Goal: Communication & Community: Answer question/provide support

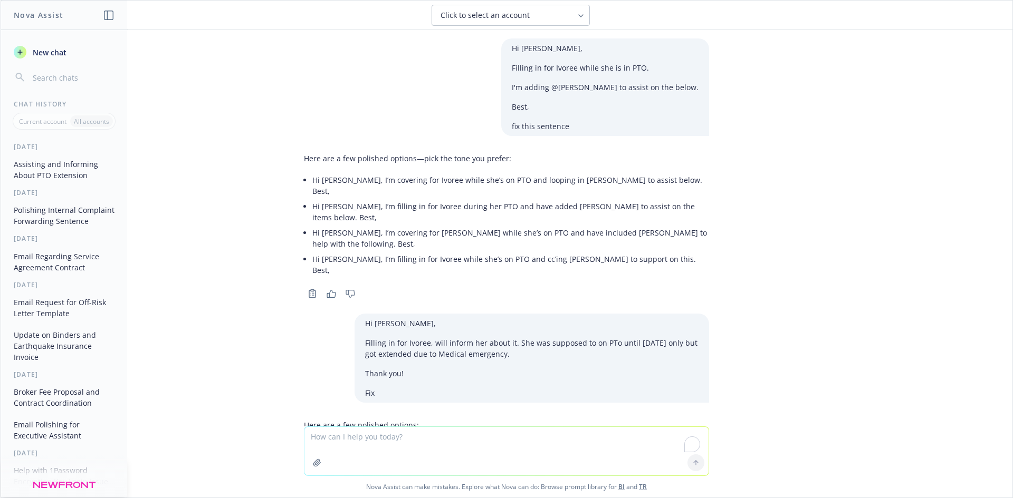
click at [742, 178] on div "Hi [PERSON_NAME], Filling in for Ivoree while she is in PTO. I'm adding @[PERSO…" at bounding box center [507, 228] width 1012 height 397
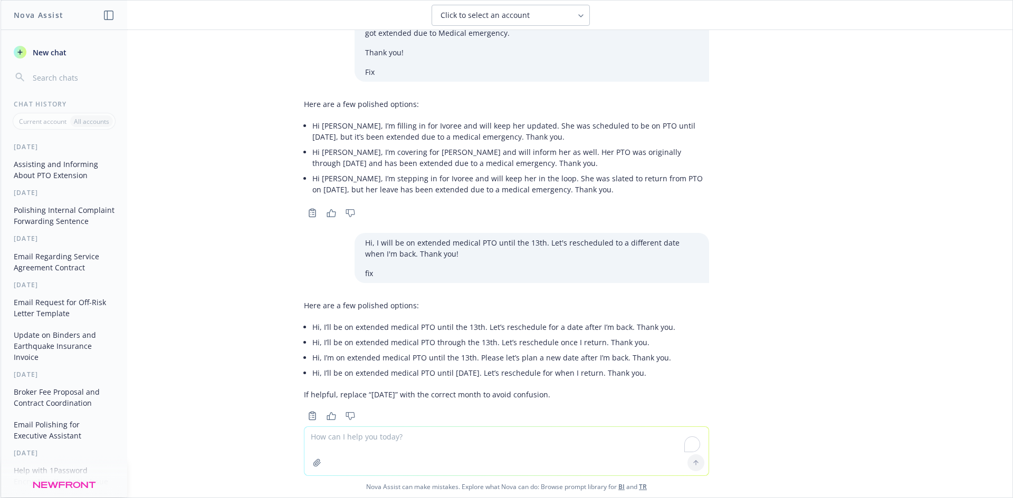
click at [386, 445] on textarea "To enrich screen reader interactions, please activate Accessibility in Grammarl…" at bounding box center [506, 451] width 404 height 49
paste textarea "Hi @[PERSON_NAME] Not yet, this was not on the dashboard when we created the ac…"
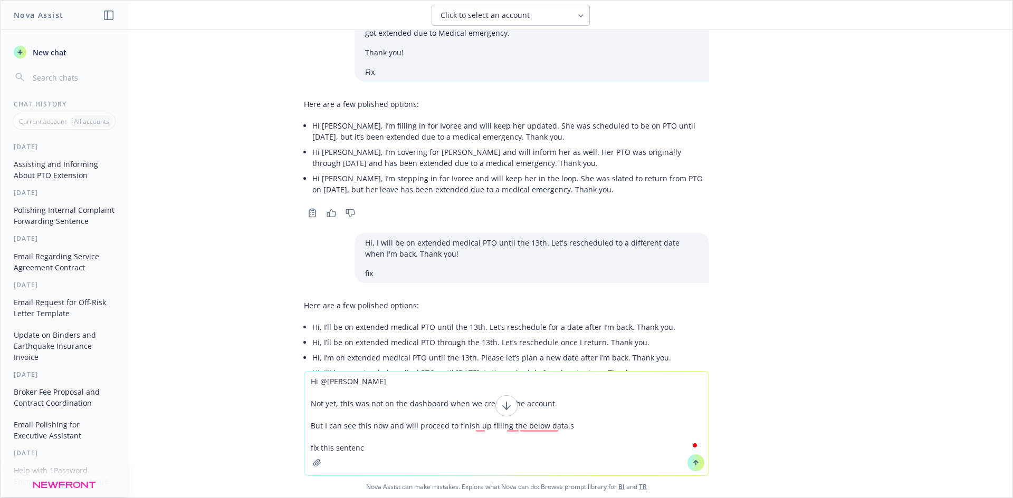
type textarea "Hi @[PERSON_NAME] Not yet, this was not on the dashboard when we created the ac…"
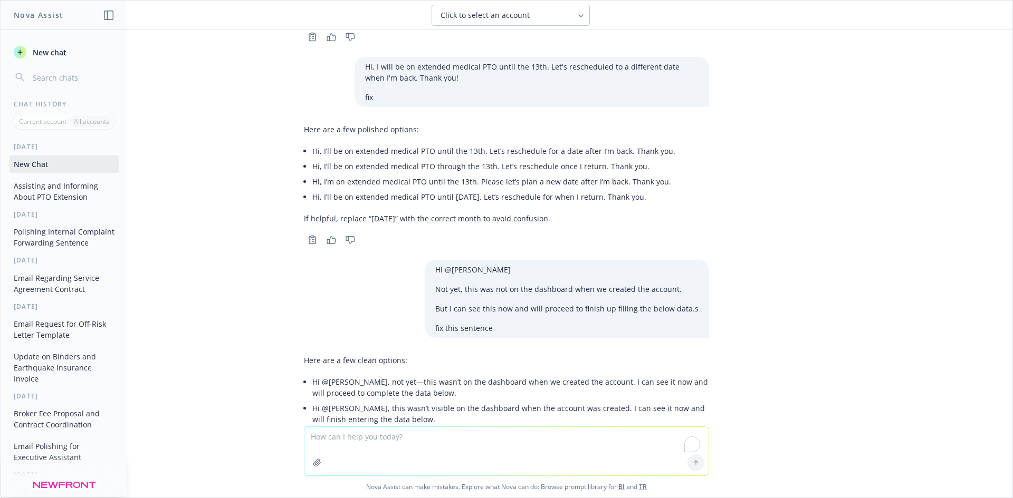
scroll to position [577, 0]
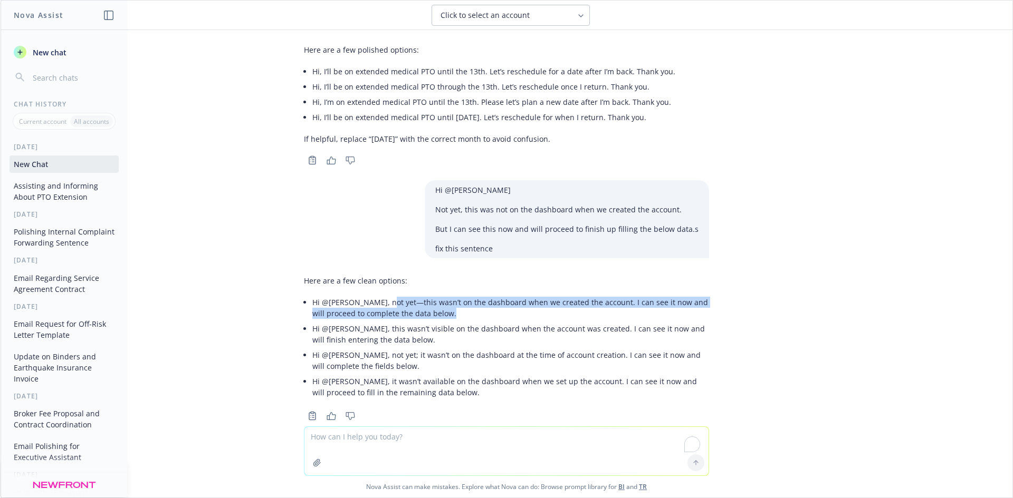
drag, startPoint x: 373, startPoint y: 282, endPoint x: 458, endPoint y: 289, distance: 85.2
click at [458, 295] on li "Hi @[PERSON_NAME], not yet—this wasn’t on the dashboard when we created the acc…" at bounding box center [510, 308] width 397 height 26
copy li "ot yet—this wasn’t on the dashboard when we created the account. I can see it n…"
click at [367, 299] on li "Hi @[PERSON_NAME], not yet—this wasn’t on the dashboard when we created the acc…" at bounding box center [510, 308] width 397 height 26
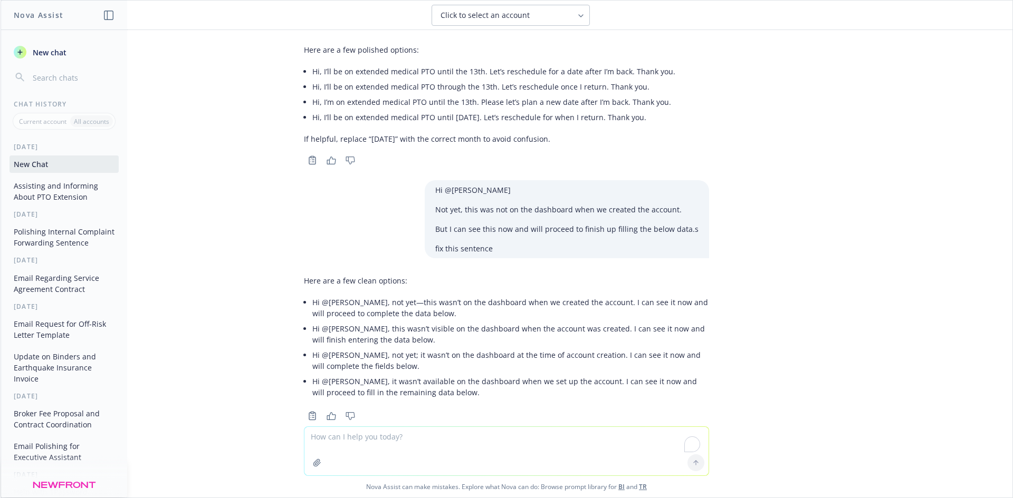
click at [376, 295] on li "Hi @[PERSON_NAME], not yet—this wasn’t on the dashboard when we created the acc…" at bounding box center [510, 308] width 397 height 26
drag, startPoint x: 369, startPoint y: 279, endPoint x: 369, endPoint y: 285, distance: 6.9
click at [371, 295] on li "Hi @[PERSON_NAME], not yet—this wasn’t on the dashboard when we created the acc…" at bounding box center [510, 308] width 397 height 26
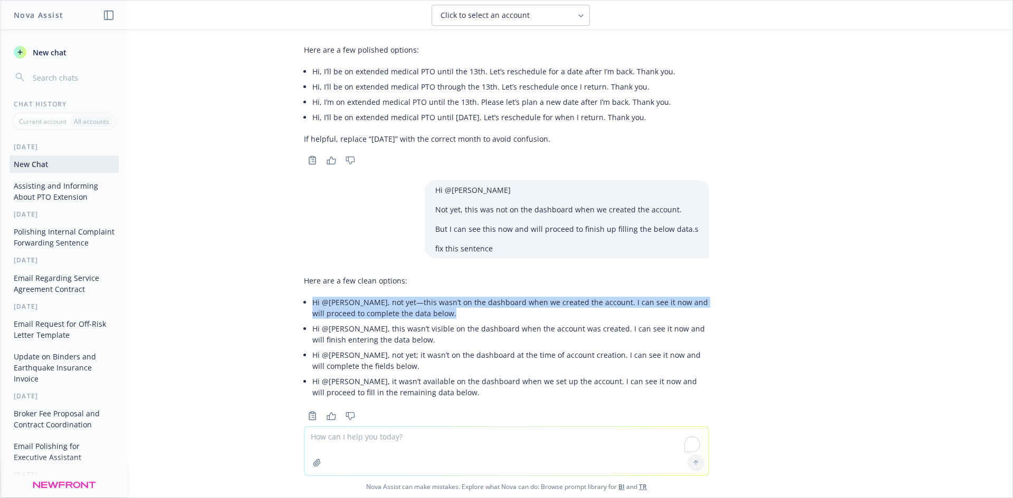
drag, startPoint x: 319, startPoint y: 282, endPoint x: 477, endPoint y: 292, distance: 159.1
click at [478, 295] on li "Hi @[PERSON_NAME], not yet—this wasn’t on the dashboard when we created the acc…" at bounding box center [510, 308] width 397 height 26
copy li "Hi @[PERSON_NAME], not yet—this wasn’t on the dashboard when we created the acc…"
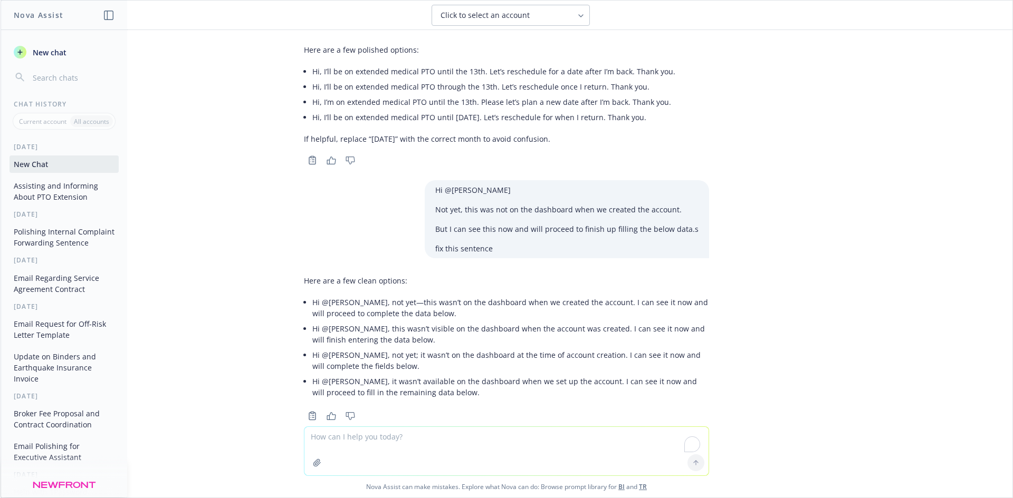
click at [350, 435] on textarea "To enrich screen reader interactions, please activate Accessibility in Grammarl…" at bounding box center [506, 451] width 404 height 49
paste textarea "I can send the invite Sent from my iPhone [PERSON_NAME]"
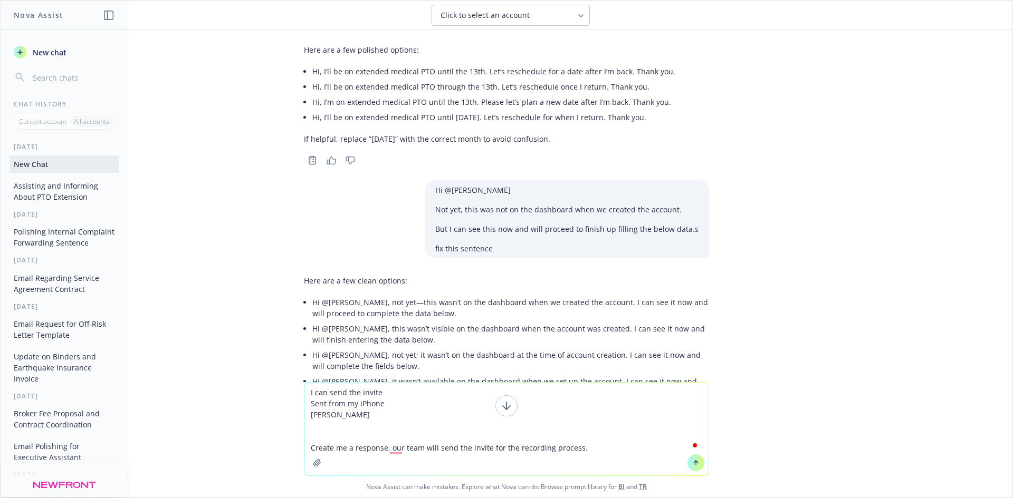
type textarea "I can send the invite Sent from my iPhone [PERSON_NAME] Create me a response, o…"
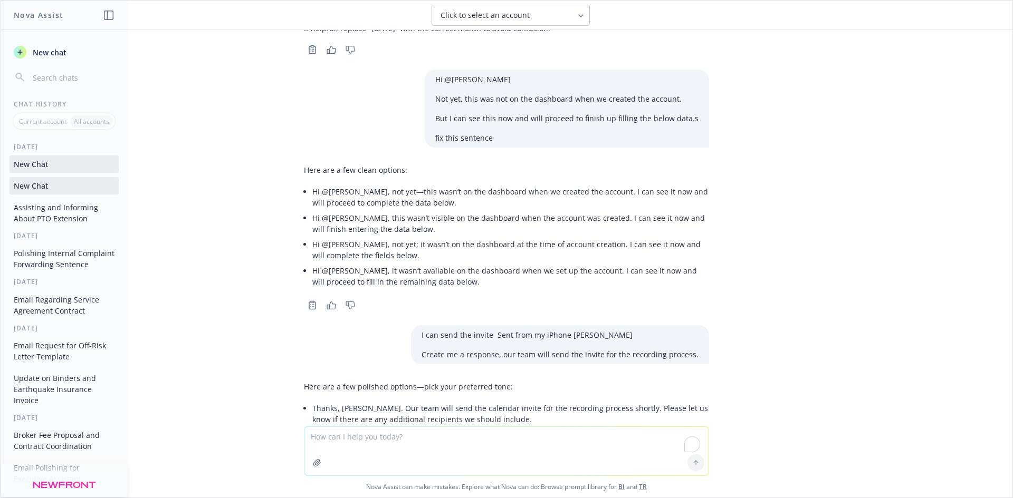
scroll to position [794, 0]
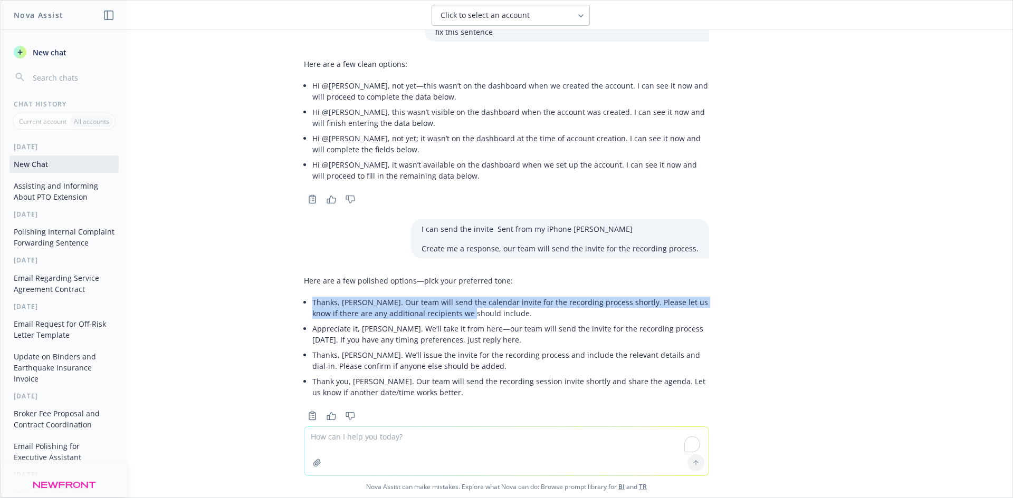
drag, startPoint x: 301, startPoint y: 274, endPoint x: 438, endPoint y: 297, distance: 139.2
click at [438, 297] on div "Here are a few polished options—pick your preferred tone: Thanks, [PERSON_NAME]…" at bounding box center [506, 337] width 405 height 133
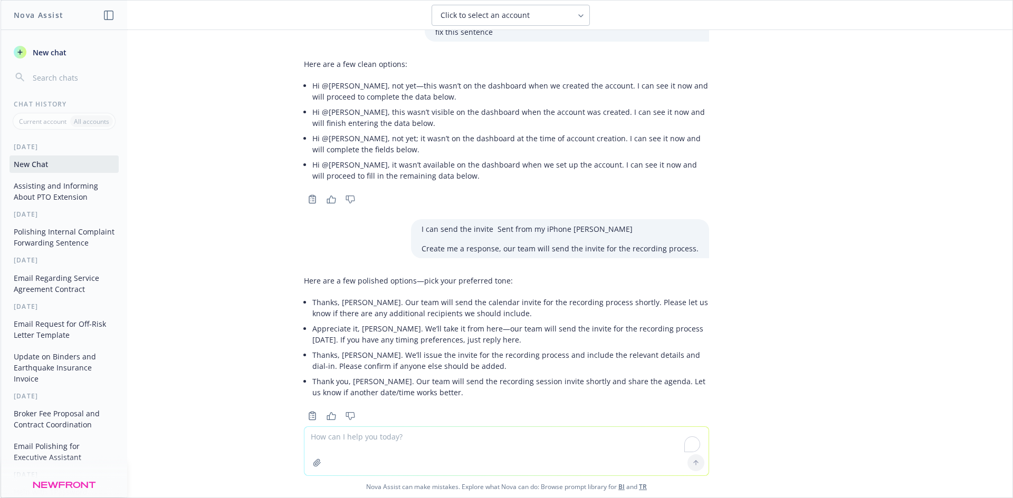
click at [404, 441] on textarea "To enrich screen reader interactions, please activate Accessibility in Grammarl…" at bounding box center [506, 451] width 404 height 49
type textarea "invite send [DATE]"
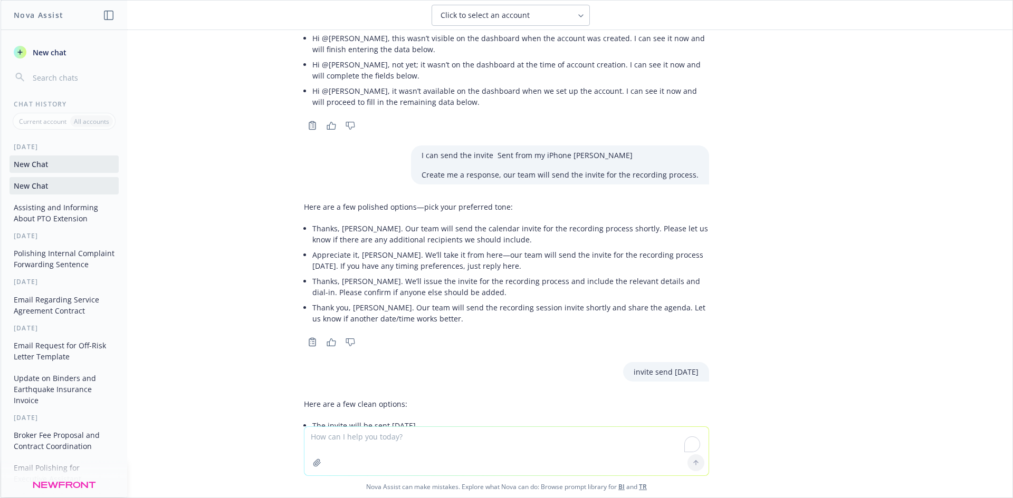
scroll to position [982, 0]
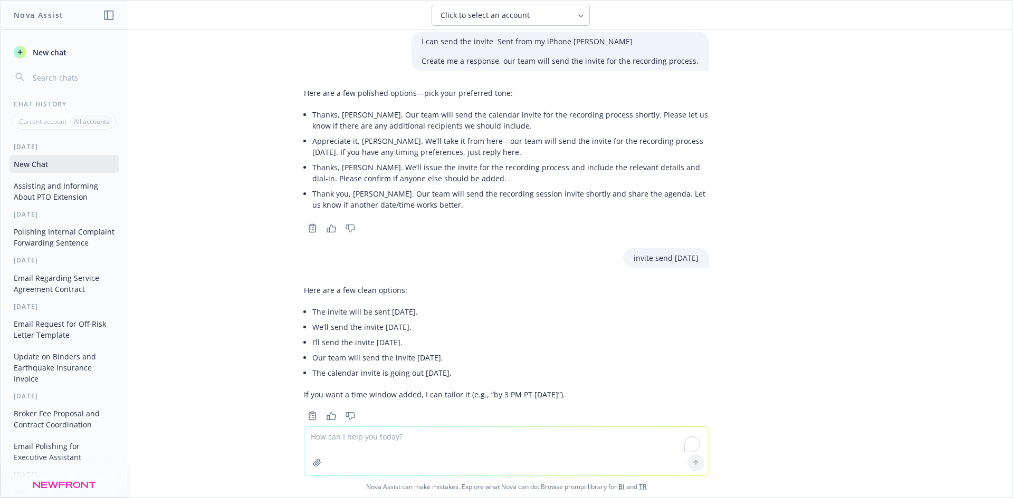
click at [428, 435] on textarea "To enrich screen reader interactions, please activate Accessibility in Grammarl…" at bounding box center [506, 451] width 404 height 49
type textarea "add it to the sentence"
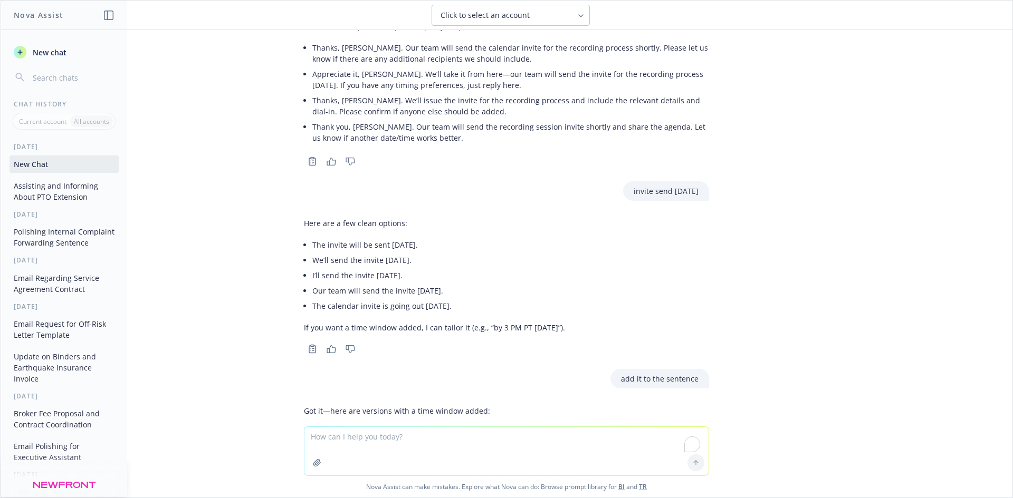
scroll to position [943, 0]
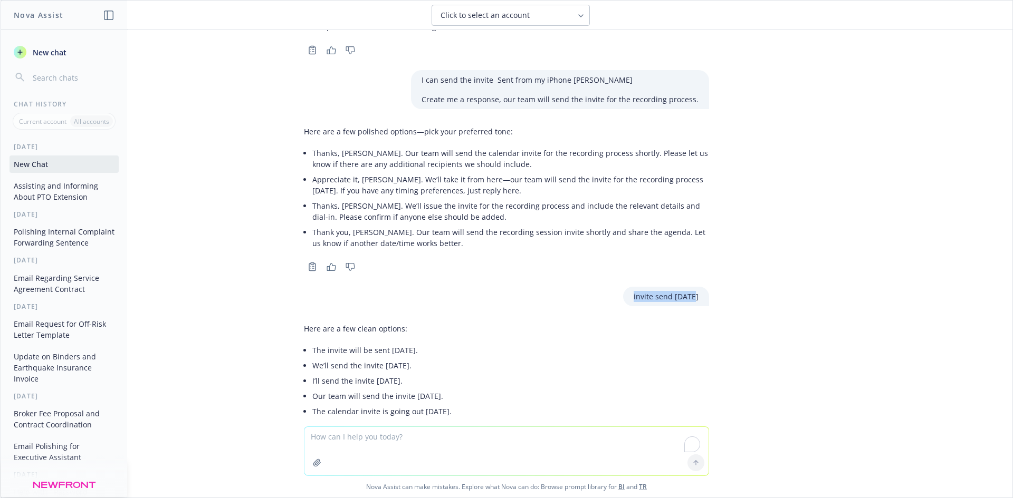
drag, startPoint x: 698, startPoint y: 271, endPoint x: 597, endPoint y: 276, distance: 101.4
click at [597, 287] on div "invite send [DATE]" at bounding box center [506, 297] width 422 height 20
copy p "invite send [DATE]"
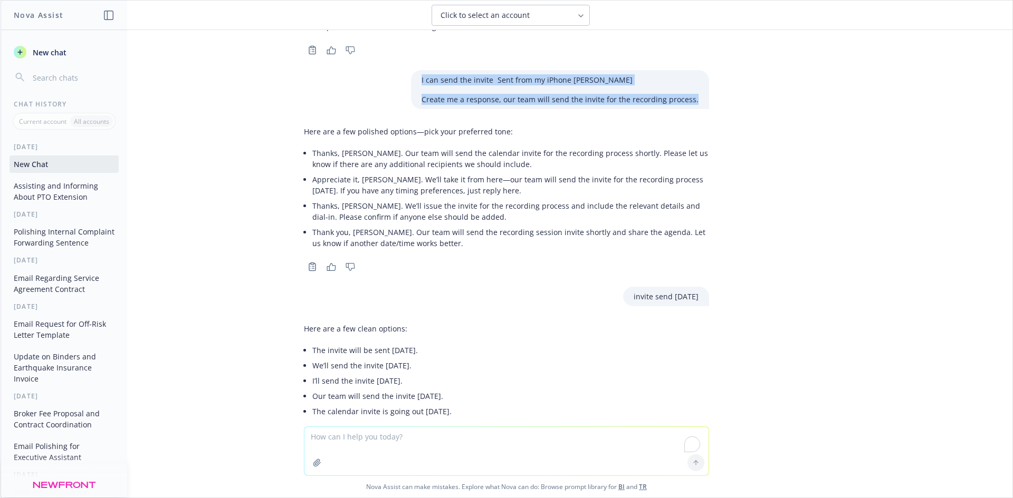
drag, startPoint x: 705, startPoint y: 80, endPoint x: 390, endPoint y: 57, distance: 315.2
click at [390, 70] on div "I can send the invite Sent from my iPhone [PERSON_NAME] Create me a response, o…" at bounding box center [506, 89] width 422 height 39
copy div "I can send the invite Sent from my iPhone [PERSON_NAME] Create me a response, o…"
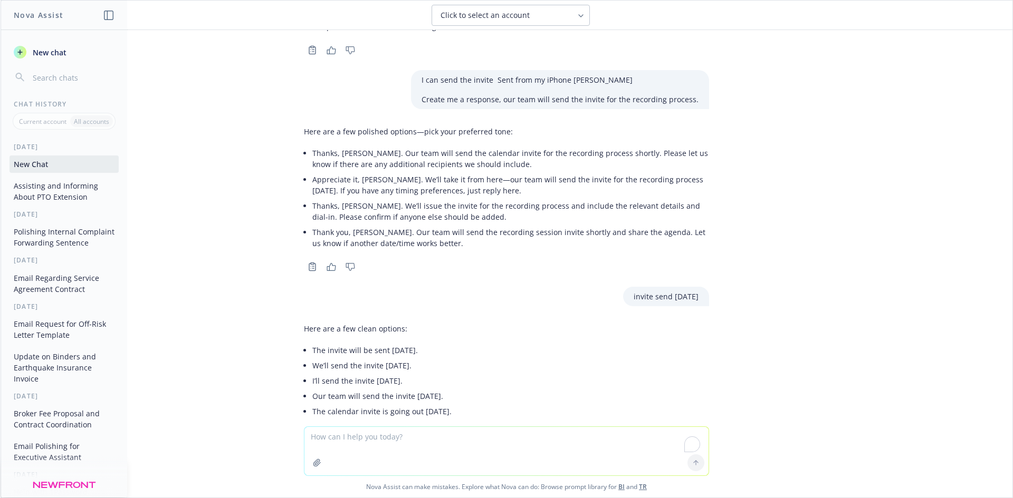
drag, startPoint x: 421, startPoint y: 443, endPoint x: 688, endPoint y: 213, distance: 352.4
click at [423, 441] on textarea "To enrich screen reader interactions, please activate Accessibility in Grammarl…" at bounding box center [506, 451] width 404 height 49
paste textarea "I can send the invite Sent from my iPhone [PERSON_NAME] Create me a response, o…"
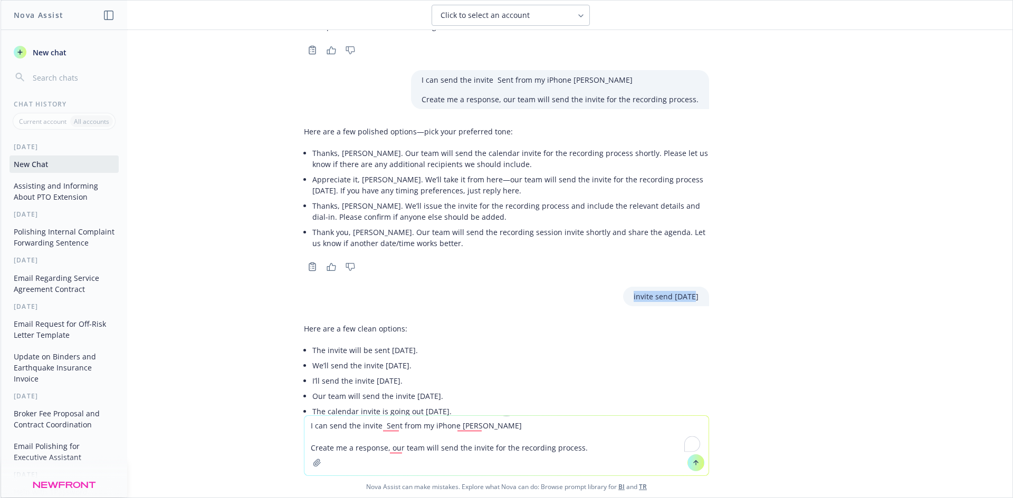
drag, startPoint x: 628, startPoint y: 272, endPoint x: 710, endPoint y: 283, distance: 83.0
click at [715, 282] on div "Hi [PERSON_NAME], Filling in for Ivoree while she is in PTO. I'm adding @[PERSO…" at bounding box center [507, 223] width 1012 height 386
copy p "invite send [DATE]"
click at [531, 425] on textarea "I can send the invite Sent from my iPhone [PERSON_NAME] Create me a response, o…" at bounding box center [506, 446] width 404 height 60
type textarea "I can send the invite Sent from my iPhone [PERSON_NAME] invite will be sent [DA…"
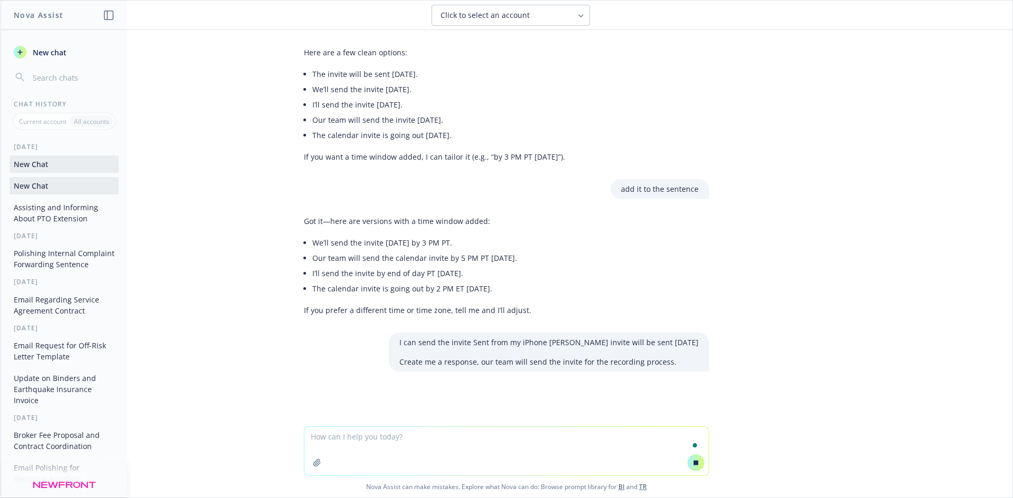
scroll to position [1102, 0]
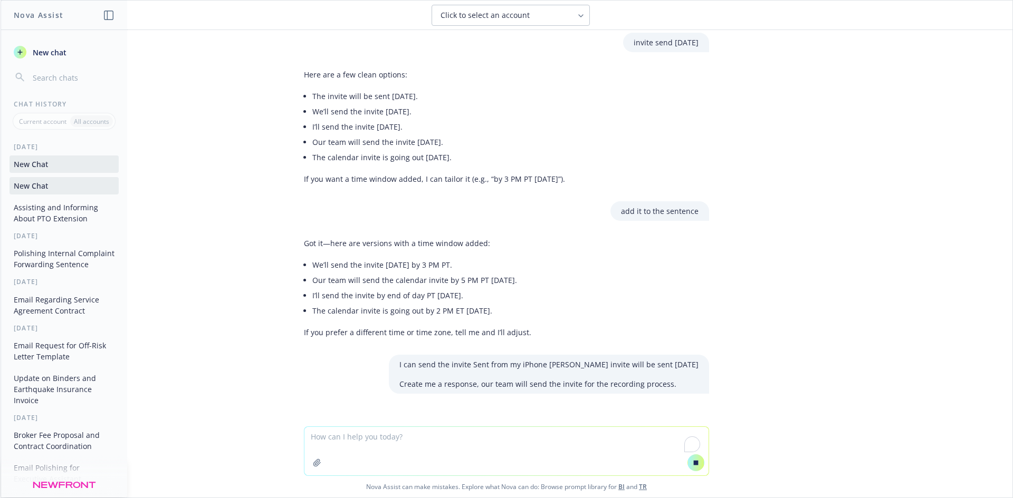
click at [476, 433] on textarea "To enrich screen reader interactions, please activate Accessibility in Grammarl…" at bounding box center [506, 451] width 404 height 49
paste textarea "invite send [DATE]"
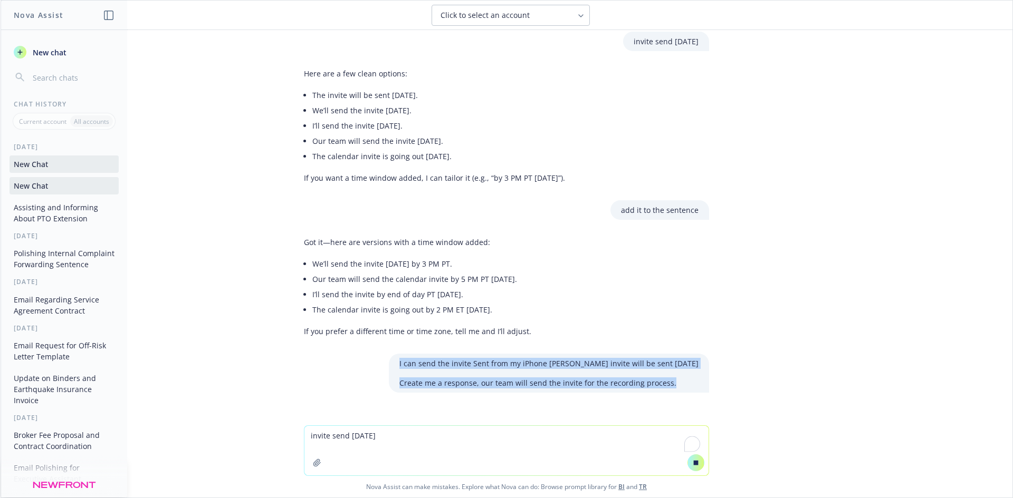
drag, startPoint x: 416, startPoint y: 340, endPoint x: 775, endPoint y: 364, distance: 359.5
click at [812, 348] on div "Hi [PERSON_NAME], Filling in for Ivoree while she is in PTO. I'm adding @[PERSO…" at bounding box center [507, 228] width 1012 height 396
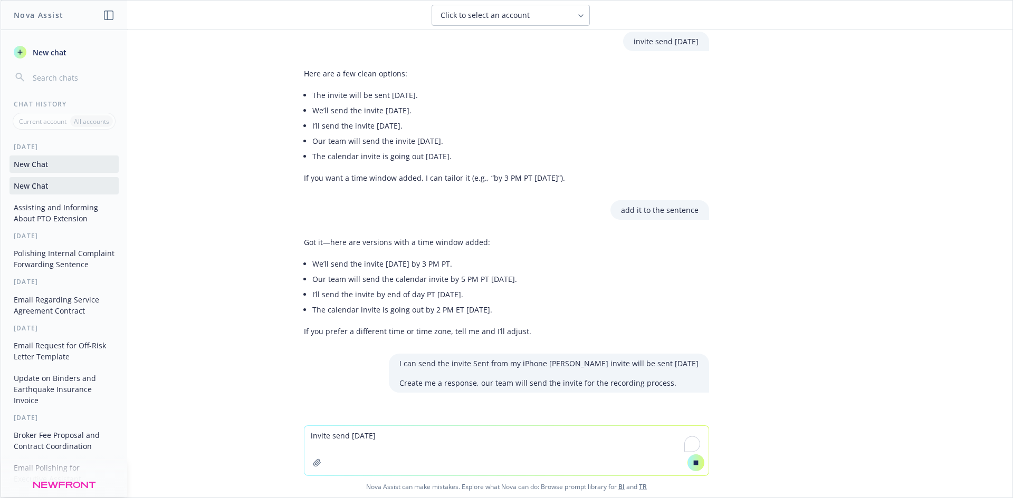
click at [469, 440] on textarea "invite send [DATE]" at bounding box center [506, 451] width 404 height 50
paste textarea "I can send the invite Sent from my iPhone [PERSON_NAME] invite will be sent [DA…"
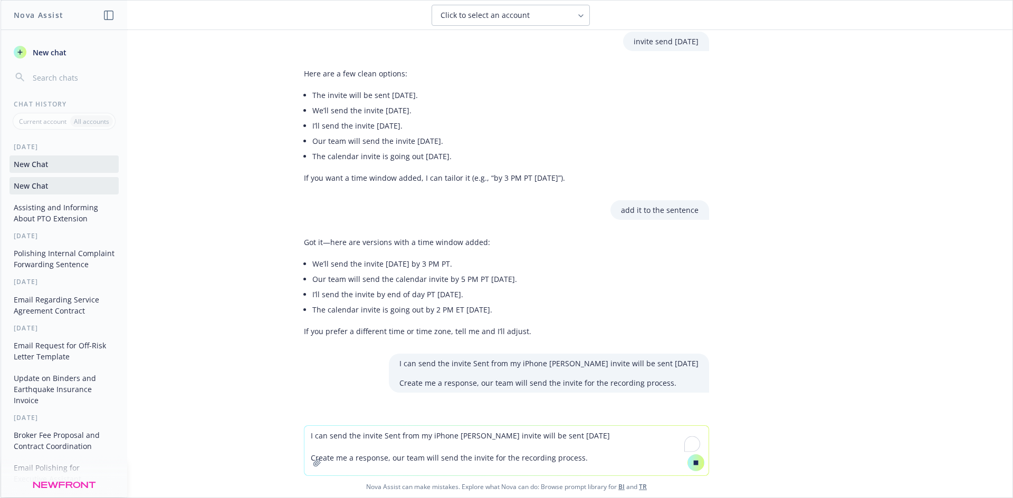
scroll to position [1128, 0]
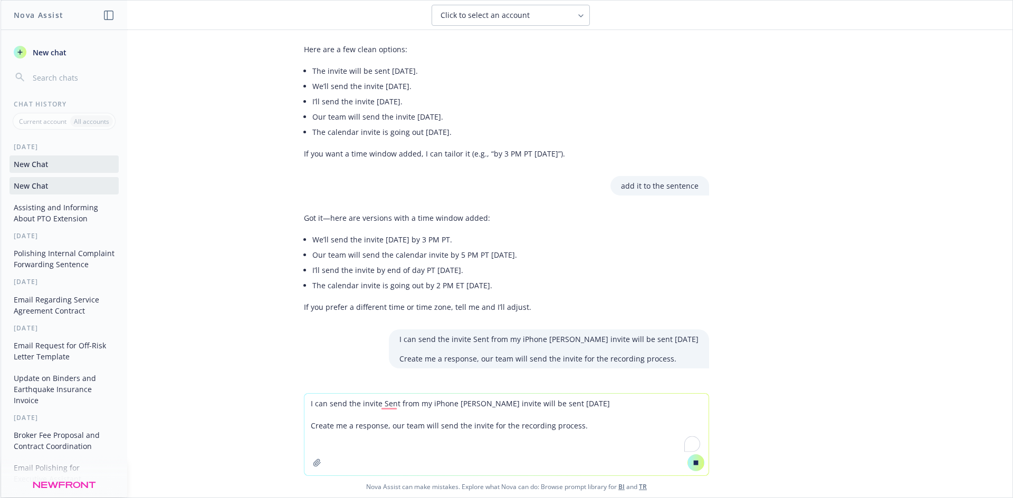
click at [596, 405] on textarea "I can send the invite Sent from my iPhone [PERSON_NAME] invite will be sent [DA…" at bounding box center [506, 435] width 404 height 82
type textarea "I can send the invite Sent from my iPhone [PERSON_NAME] invite will be sent [DA…"
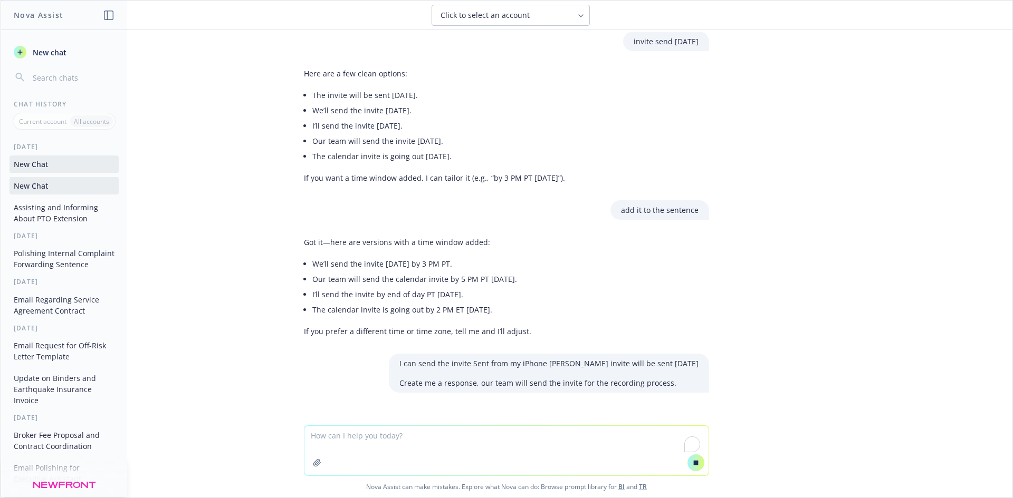
click at [568, 445] on textarea "To enrich screen reader interactions, please activate Accessibility in Grammarl…" at bounding box center [506, 451] width 404 height 50
paste textarea "I can send the invite Sent from my iPhone [PERSON_NAME] invite will be sent [DA…"
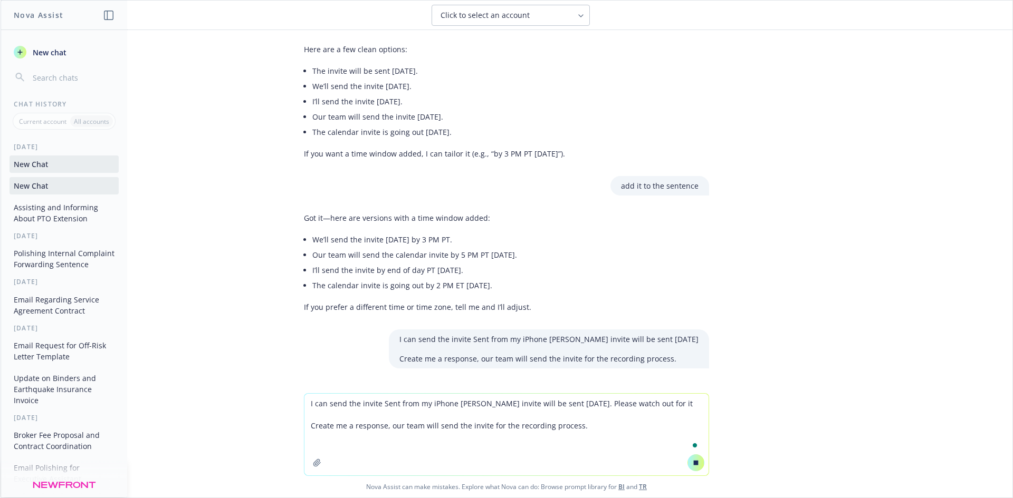
type textarea "I can send the invite Sent from my iPhone [PERSON_NAME] invite will be sent [DA…"
click at [695, 465] on icon at bounding box center [695, 462] width 7 height 7
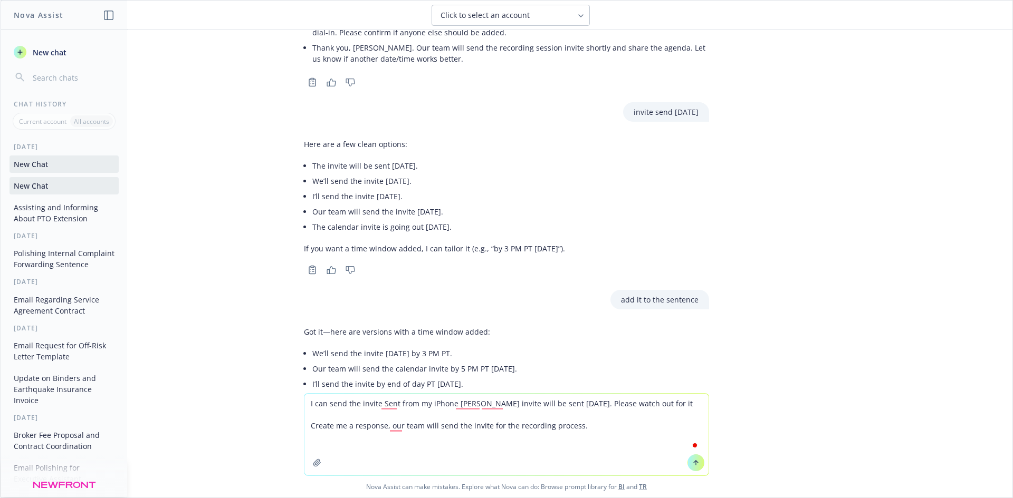
scroll to position [1288, 0]
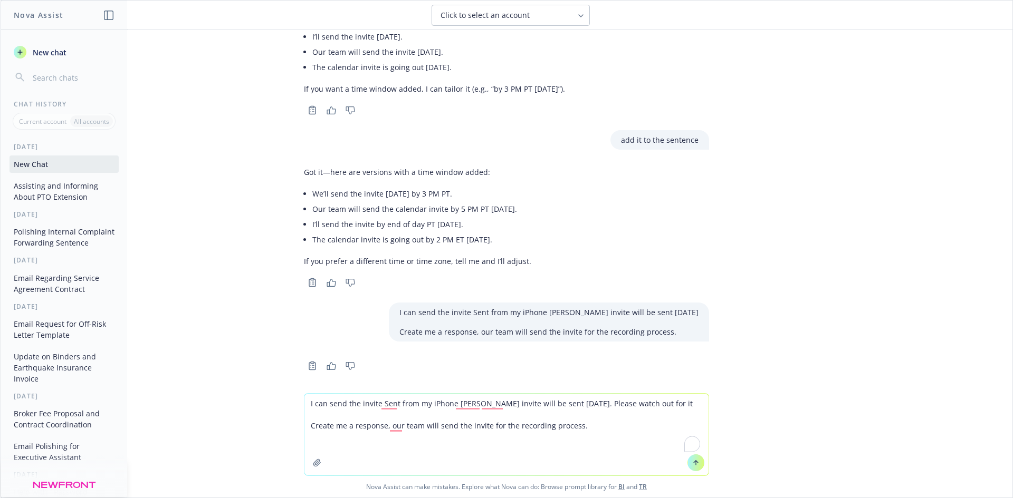
click at [689, 467] on button at bounding box center [695, 463] width 17 height 17
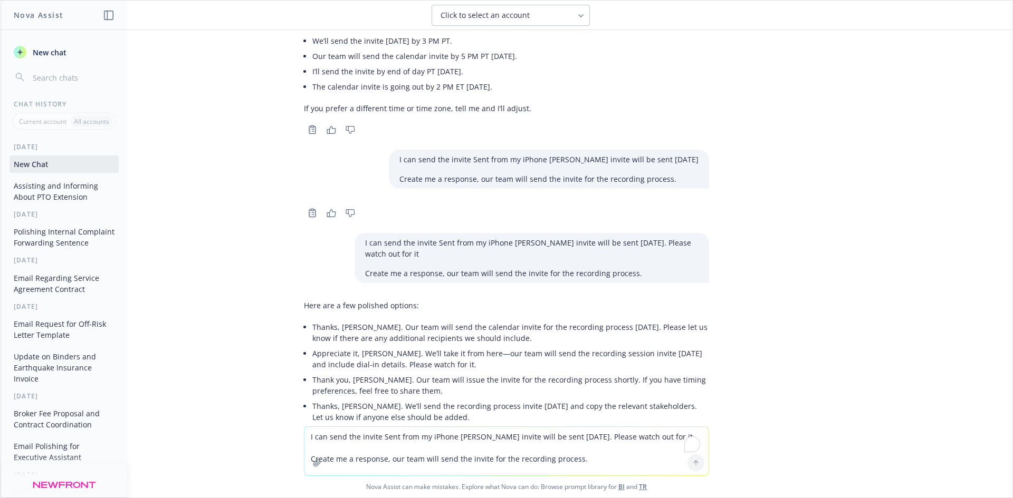
scroll to position [1465, 0]
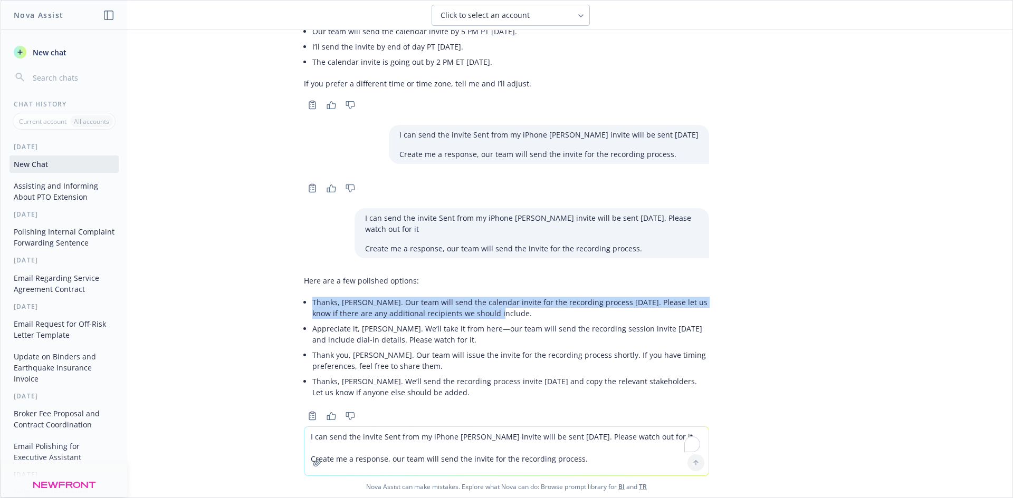
drag, startPoint x: 294, startPoint y: 279, endPoint x: 489, endPoint y: 290, distance: 195.4
click at [489, 290] on div "Here are a few polished options: Thanks, [PERSON_NAME]. Our team will send the …" at bounding box center [506, 347] width 422 height 152
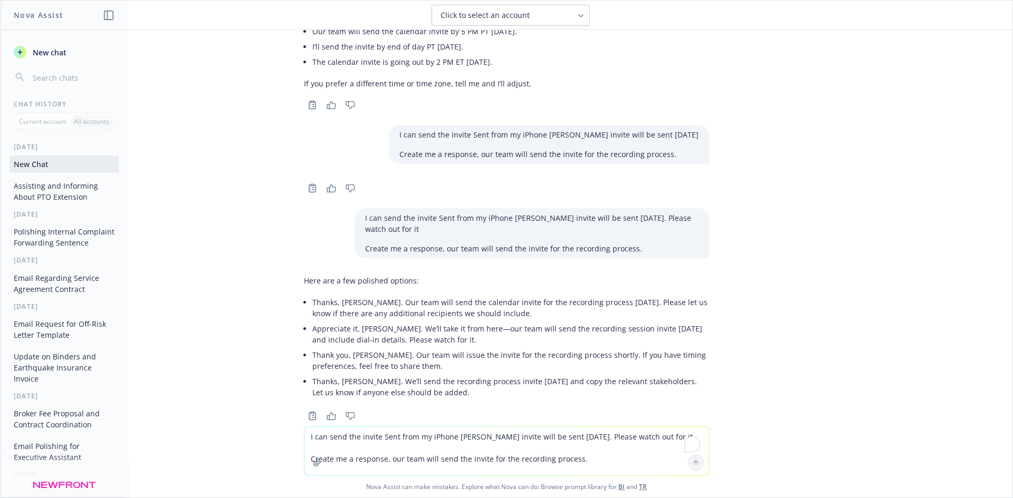
drag, startPoint x: 454, startPoint y: 445, endPoint x: 460, endPoint y: 444, distance: 5.9
click at [455, 445] on textarea "I can send the invite Sent from my iPhone [PERSON_NAME] invite will be sent [DA…" at bounding box center [506, 451] width 404 height 49
type textarea "recording purposess"
type textarea "change to recording purposes"
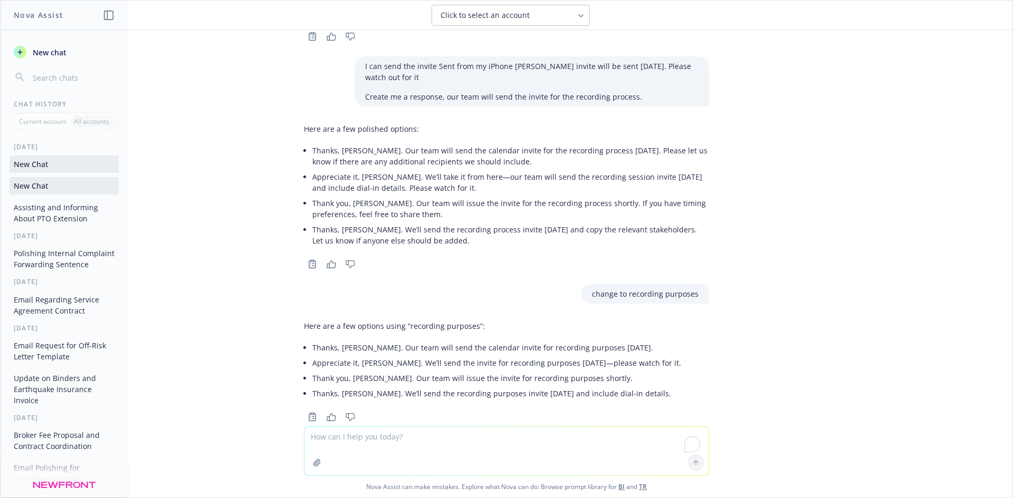
scroll to position [1618, 0]
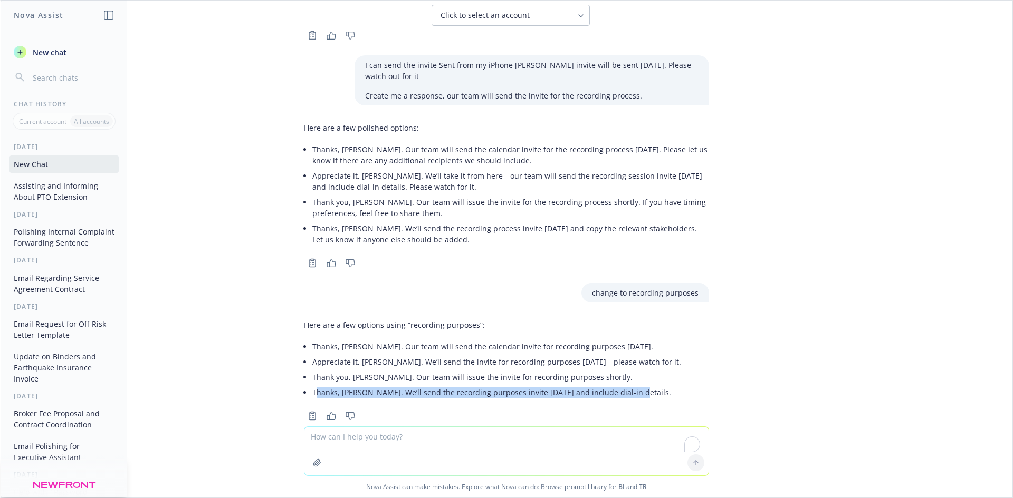
drag, startPoint x: 306, startPoint y: 368, endPoint x: 639, endPoint y: 373, distance: 332.9
click at [639, 373] on div "Here are a few options using “recording purposes”: Thanks, [PERSON_NAME]. Our t…" at bounding box center [506, 359] width 405 height 89
copy li "[PERSON_NAME]. We’ll send the recording purposes invite [DATE] and include dial…"
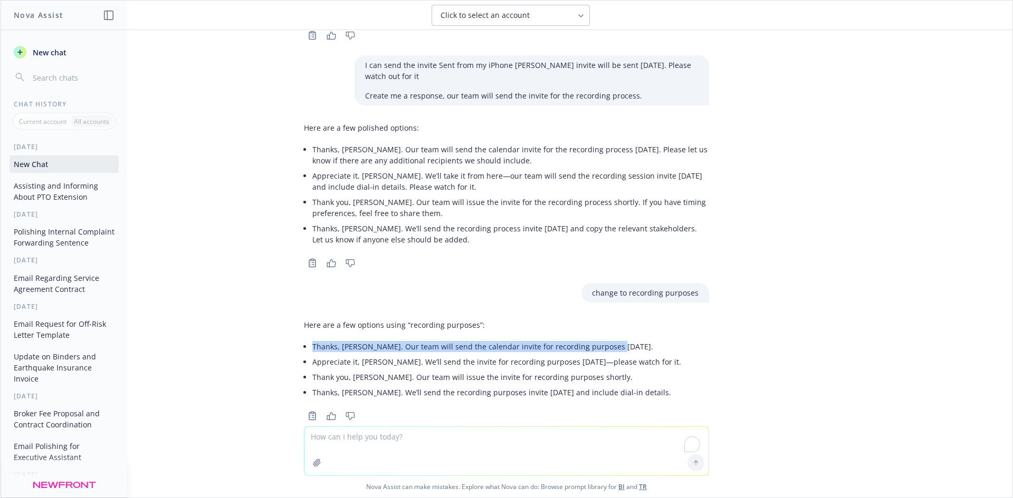
drag, startPoint x: 301, startPoint y: 323, endPoint x: 598, endPoint y: 330, distance: 297.0
click at [598, 330] on div "Here are a few options using “recording purposes”: Thanks, [PERSON_NAME]. Our t…" at bounding box center [492, 359] width 377 height 89
copy li "Thanks, [PERSON_NAME]. Our team will send the calendar invite for recording pur…"
drag, startPoint x: 435, startPoint y: 444, endPoint x: 516, endPoint y: 417, distance: 85.6
click at [435, 443] on textarea "To enrich screen reader interactions, please activate Accessibility in Grammarl…" at bounding box center [506, 451] width 404 height 49
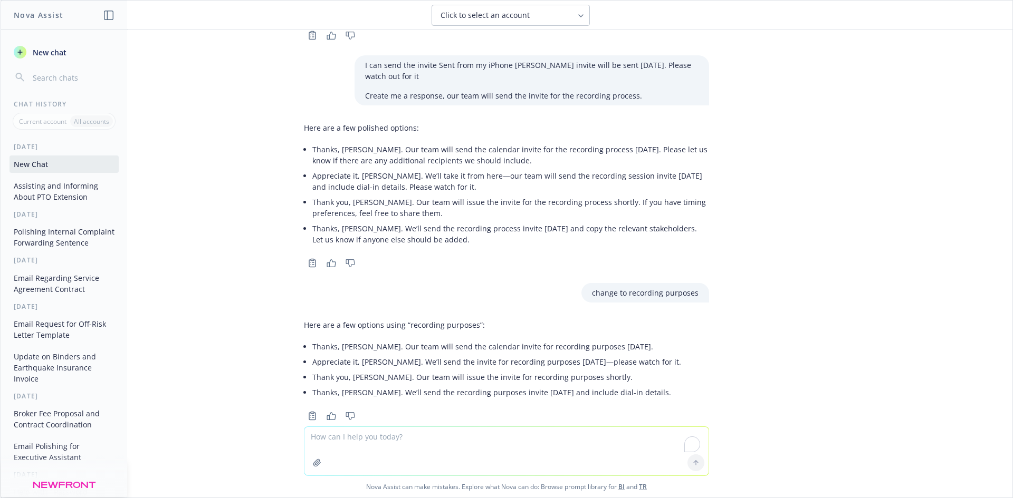
paste textarea "Thanks, [PERSON_NAME]. Our team will send the calendar invite for recording pur…"
type textarea "Thanks, [PERSON_NAME]. Our team will send the calendar invite for recording pur…"
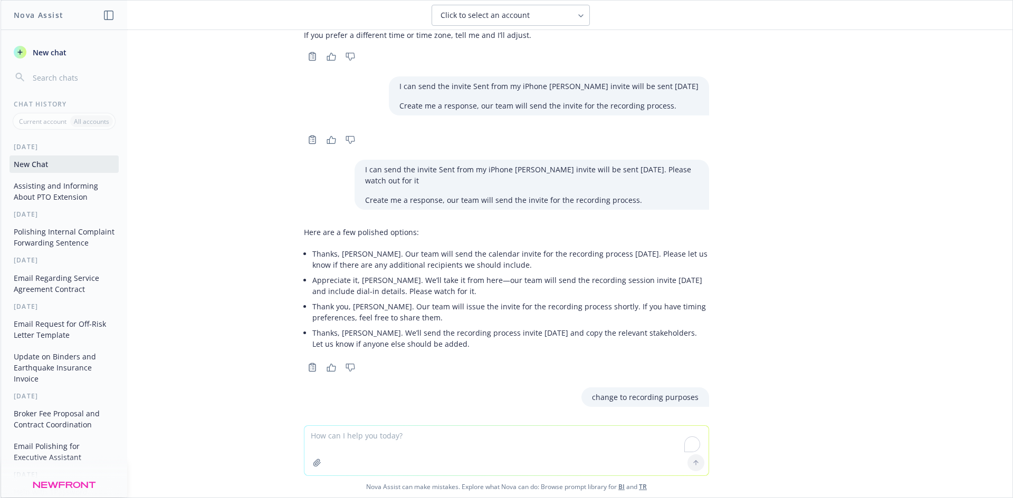
scroll to position [1513, 0]
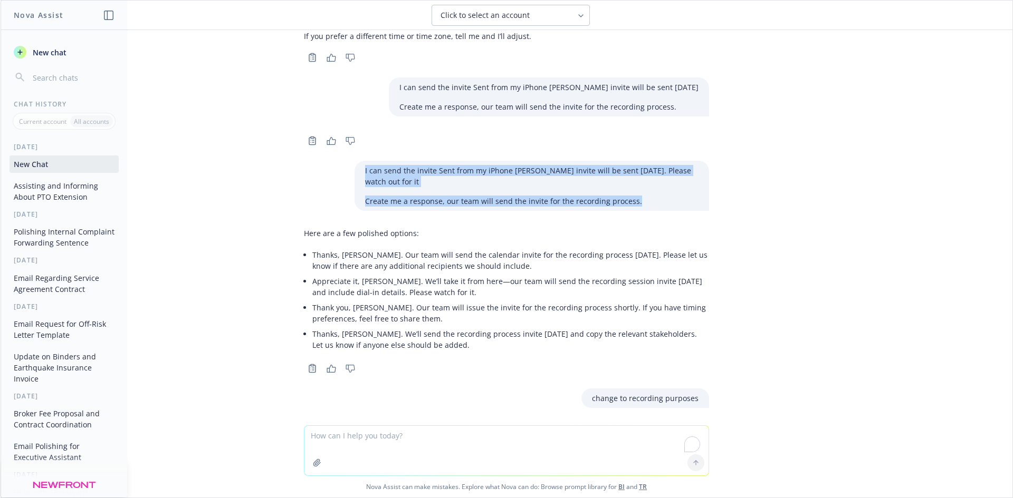
drag, startPoint x: 357, startPoint y: 147, endPoint x: 641, endPoint y: 194, distance: 287.6
click at [641, 194] on div "Hi [PERSON_NAME], Filling in for Ivoree while she is in PTO. I'm adding @[PERSO…" at bounding box center [507, 228] width 1012 height 396
copy div "I can send the invite Sent from my iPhone [PERSON_NAME] invite will be sent [DA…"
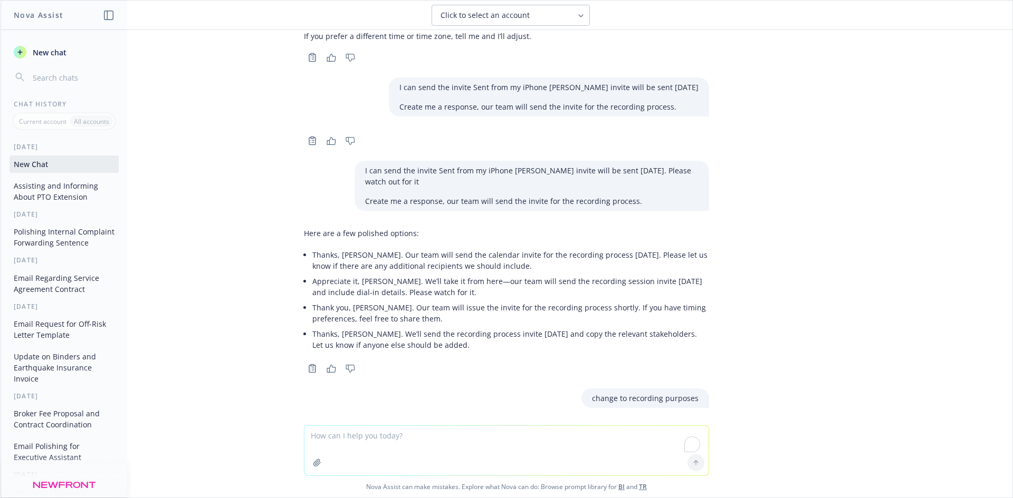
click at [495, 435] on textarea "To enrich screen reader interactions, please activate Accessibility in Grammarl…" at bounding box center [506, 451] width 404 height 50
paste textarea "I can send the invite Sent from my iPhone [PERSON_NAME] invite will be sent [DA…"
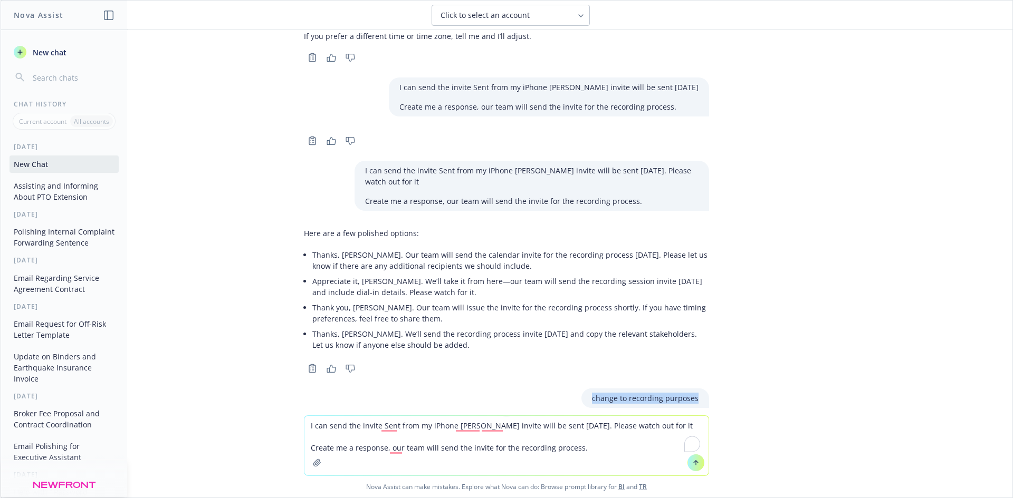
drag, startPoint x: 694, startPoint y: 375, endPoint x: 587, endPoint y: 381, distance: 107.2
click at [587, 389] on div "change to recording purposes" at bounding box center [645, 399] width 128 height 20
copy p "change to recording purposes"
click at [562, 452] on textarea "I can send the invite Sent from my iPhone [PERSON_NAME] invite will be sent [DA…" at bounding box center [506, 446] width 404 height 60
click at [563, 454] on textarea "I can send the invite Sent from my iPhone [PERSON_NAME] invite will be sent [DA…" at bounding box center [506, 446] width 404 height 60
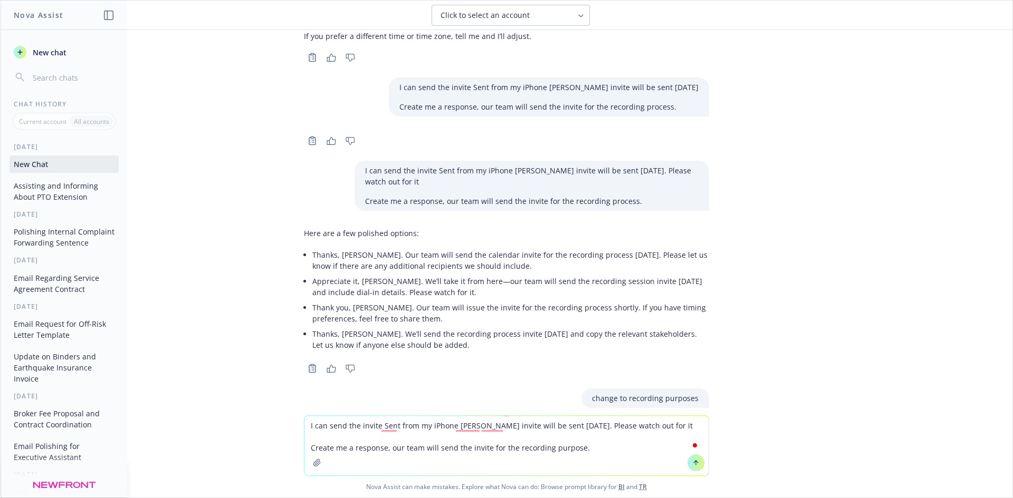
type textarea "I can send the invite Sent from my iPhone [PERSON_NAME] invite will be sent [DA…"
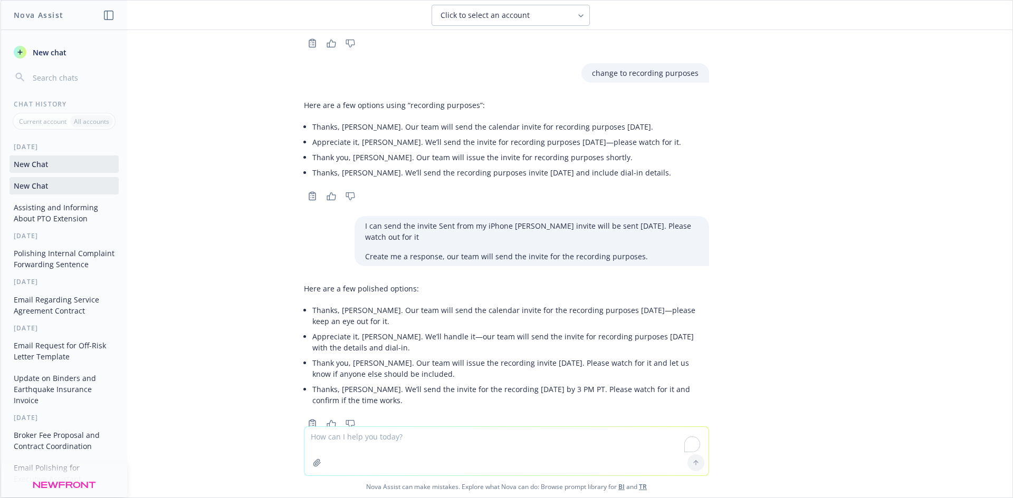
scroll to position [1846, 0]
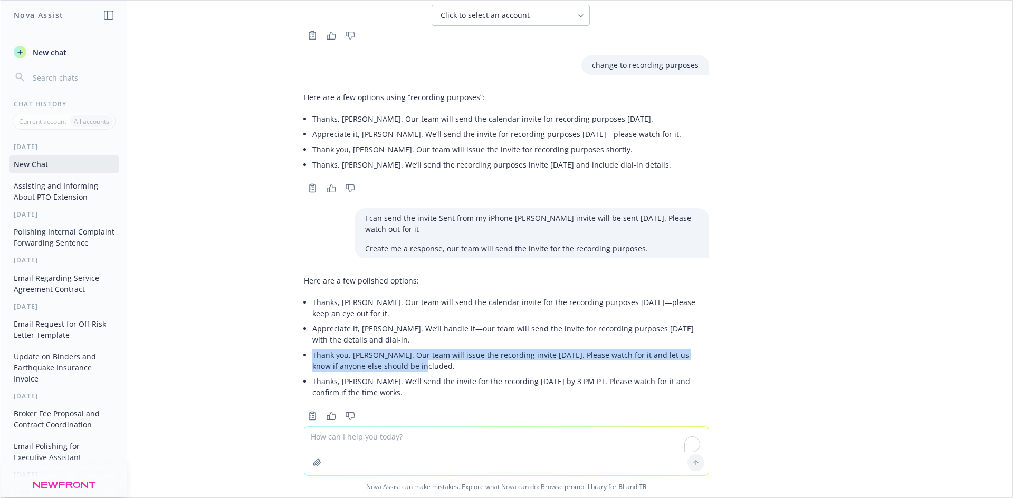
drag, startPoint x: 378, startPoint y: 340, endPoint x: 304, endPoint y: 331, distance: 73.9
click at [312, 348] on li "Thank you, [PERSON_NAME]. Our team will issue the recording invite [DATE]. Plea…" at bounding box center [510, 361] width 397 height 26
copy li "Thank you, [PERSON_NAME]. Our team will issue the recording invite [DATE]. Plea…"
